Goal: Information Seeking & Learning: Check status

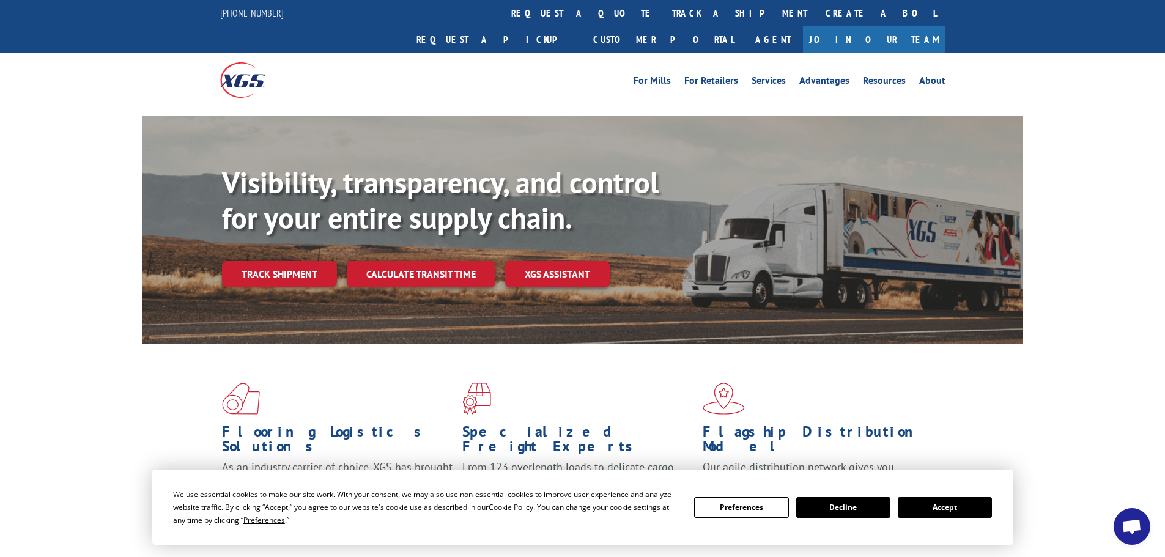
click at [934, 502] on button "Accept" at bounding box center [945, 507] width 94 height 21
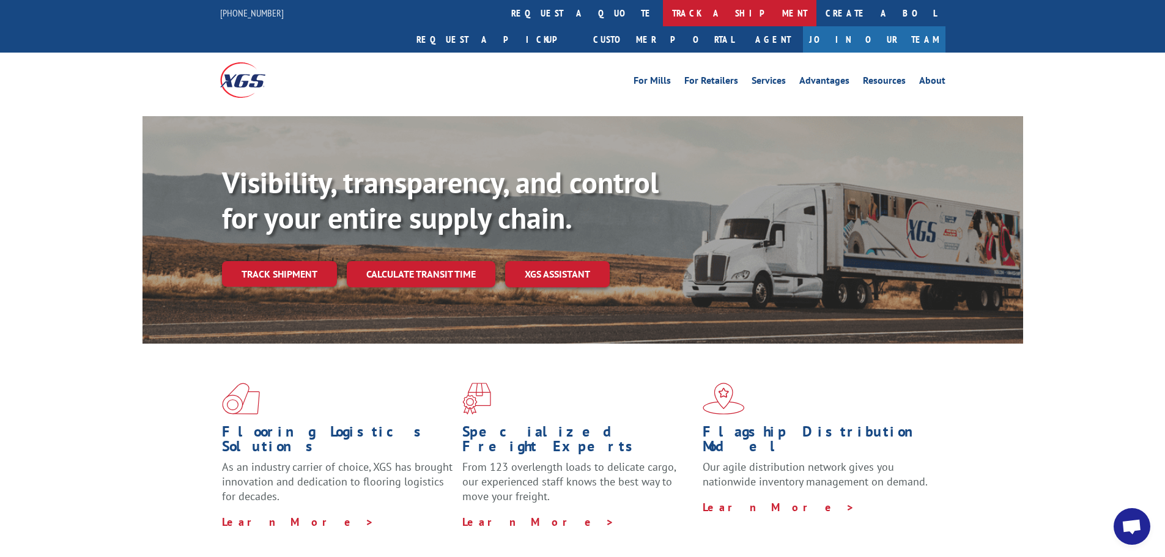
click at [663, 26] on link "track a shipment" at bounding box center [740, 13] width 154 height 26
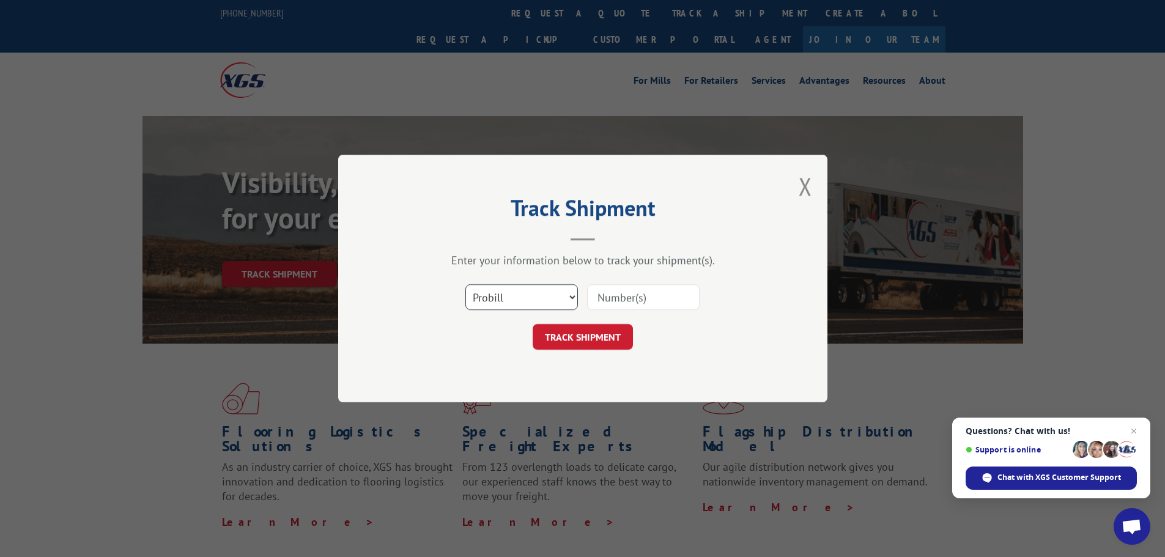
click at [535, 298] on select "Select category... Probill BOL PO" at bounding box center [522, 297] width 113 height 26
select select "bol"
click at [466, 284] on select "Select category... Probill BOL PO" at bounding box center [522, 297] width 113 height 26
click at [645, 289] on input at bounding box center [643, 297] width 113 height 26
paste input "6013813"
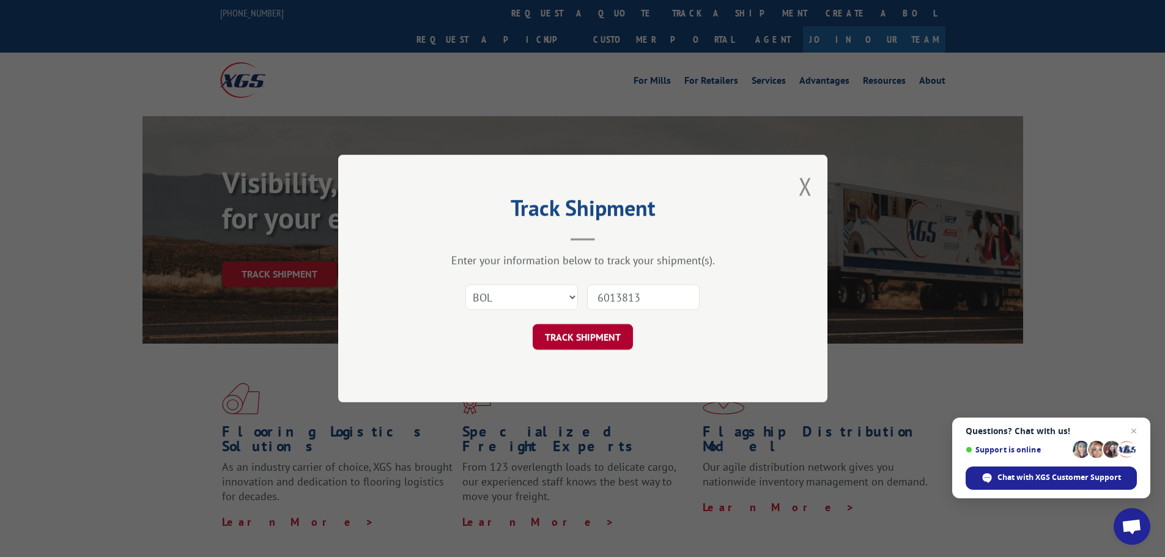
type input "6013813"
click at [603, 330] on button "TRACK SHIPMENT" at bounding box center [583, 337] width 100 height 26
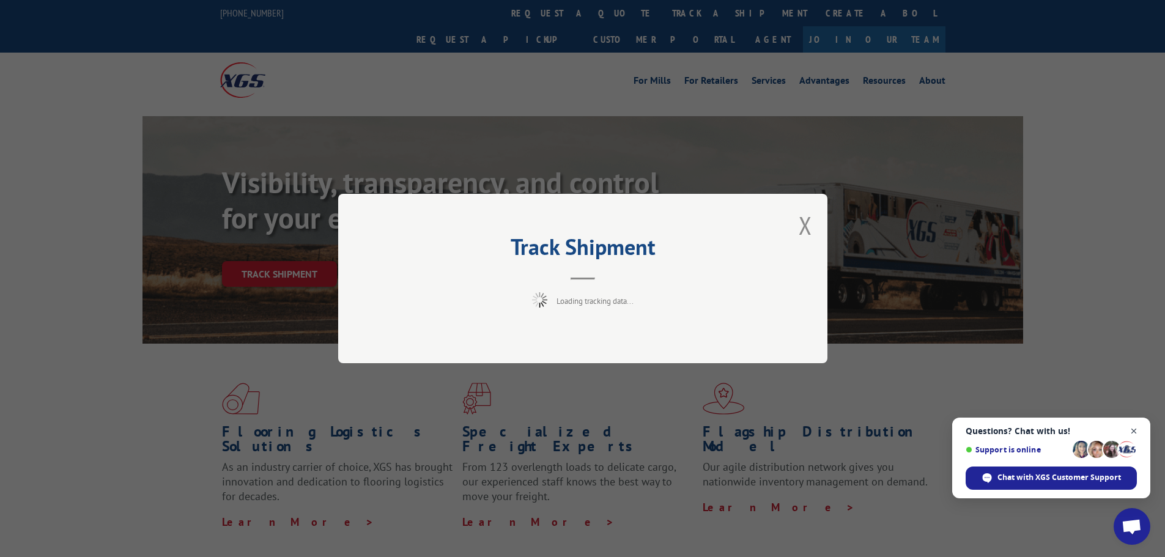
click at [1140, 428] on span "Open chat" at bounding box center [1134, 431] width 15 height 15
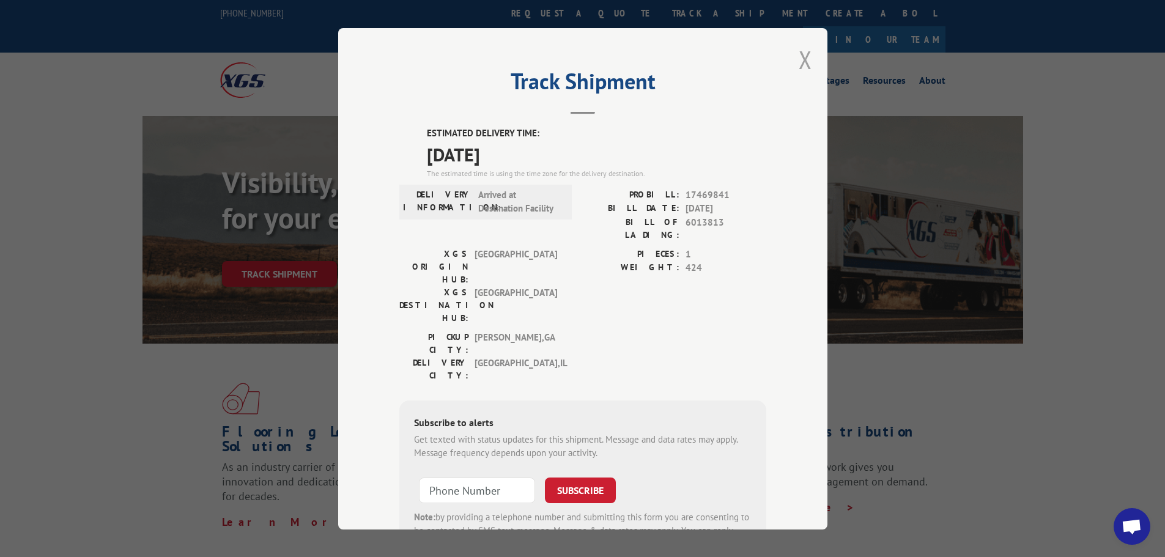
click at [805, 59] on button "Close modal" at bounding box center [805, 59] width 13 height 32
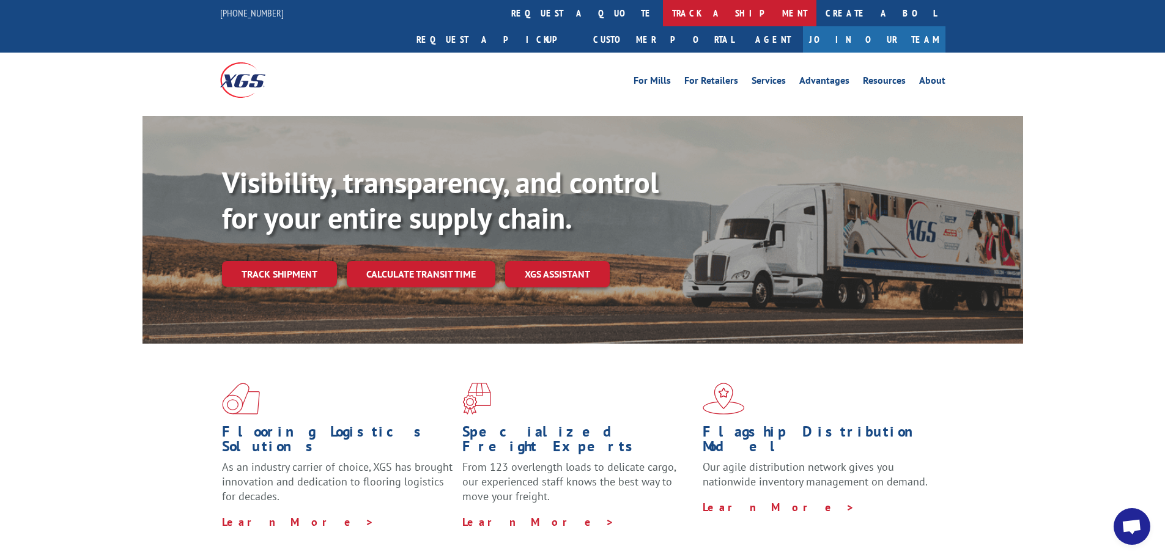
click at [663, 15] on link "track a shipment" at bounding box center [740, 13] width 154 height 26
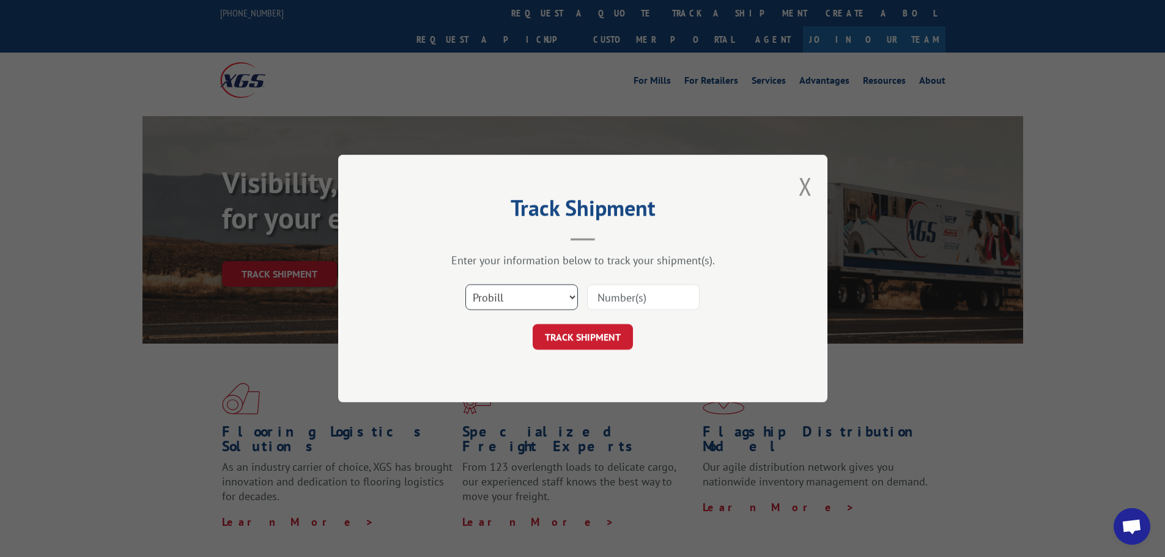
click at [519, 292] on select "Select category... Probill BOL PO" at bounding box center [522, 297] width 113 height 26
select select "bol"
click at [466, 284] on select "Select category... Probill BOL PO" at bounding box center [522, 297] width 113 height 26
click at [637, 303] on input at bounding box center [643, 297] width 113 height 26
paste input "6012248"
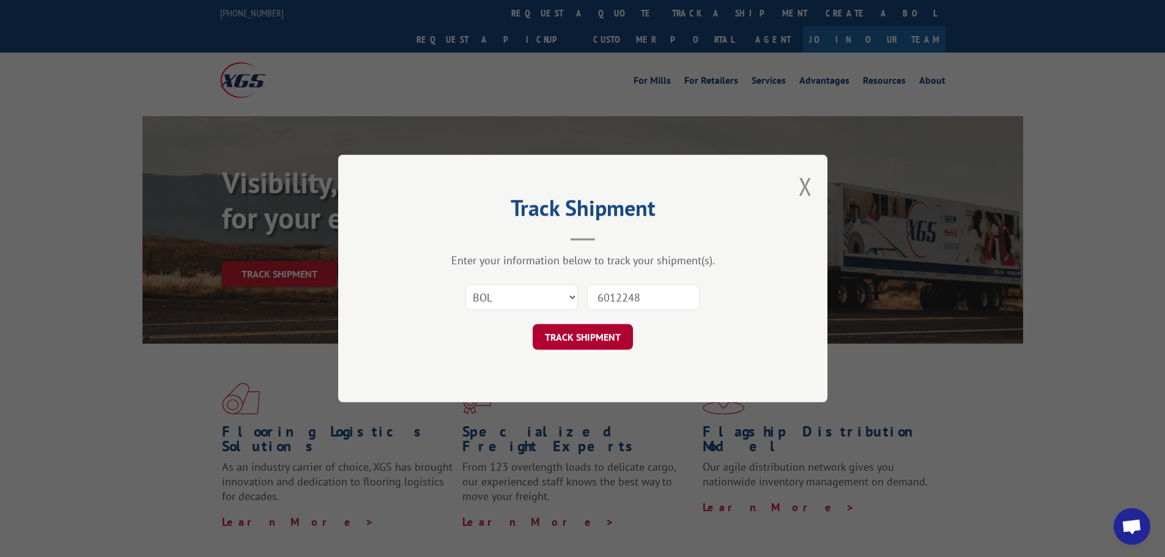
type input "6012248"
click at [602, 338] on button "TRACK SHIPMENT" at bounding box center [583, 337] width 100 height 26
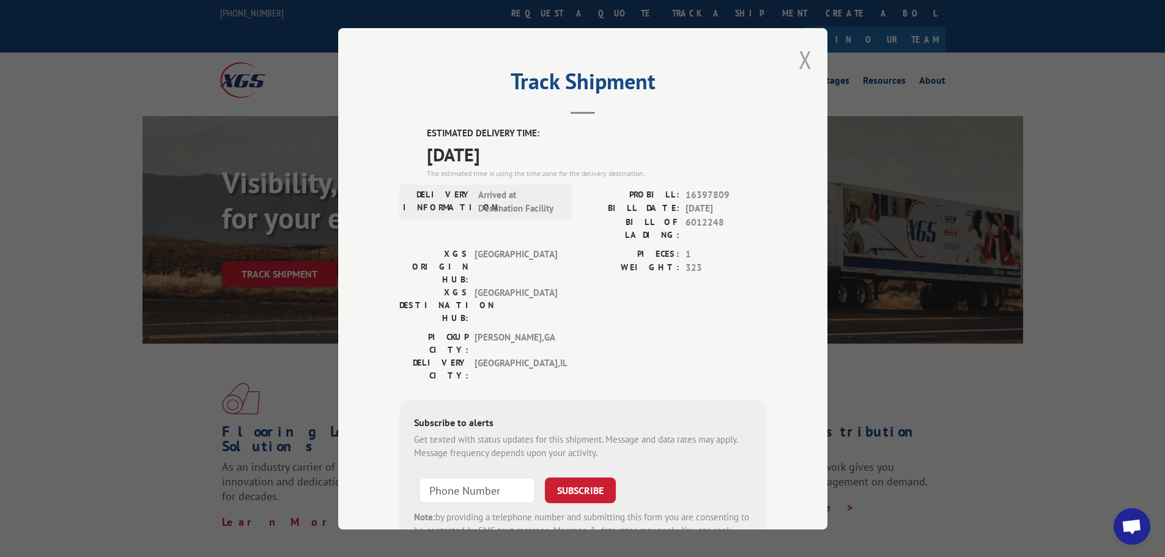
click at [804, 65] on button "Close modal" at bounding box center [805, 59] width 13 height 32
